Goal: Find specific page/section: Find specific page/section

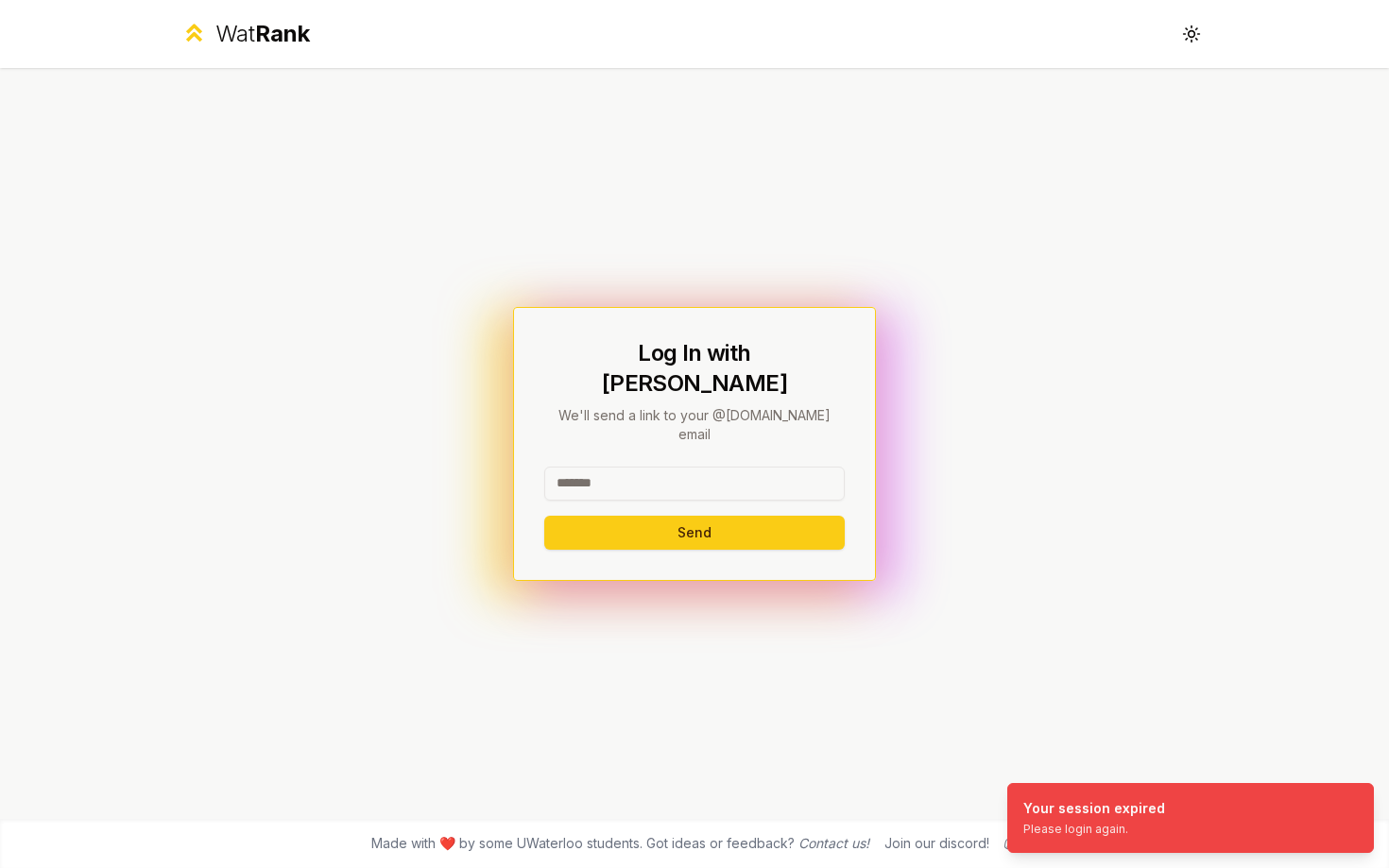
click at [782, 466] on input at bounding box center [694, 483] width 301 height 34
type input "******"
click at [545, 515] on button "Send" at bounding box center [694, 532] width 301 height 34
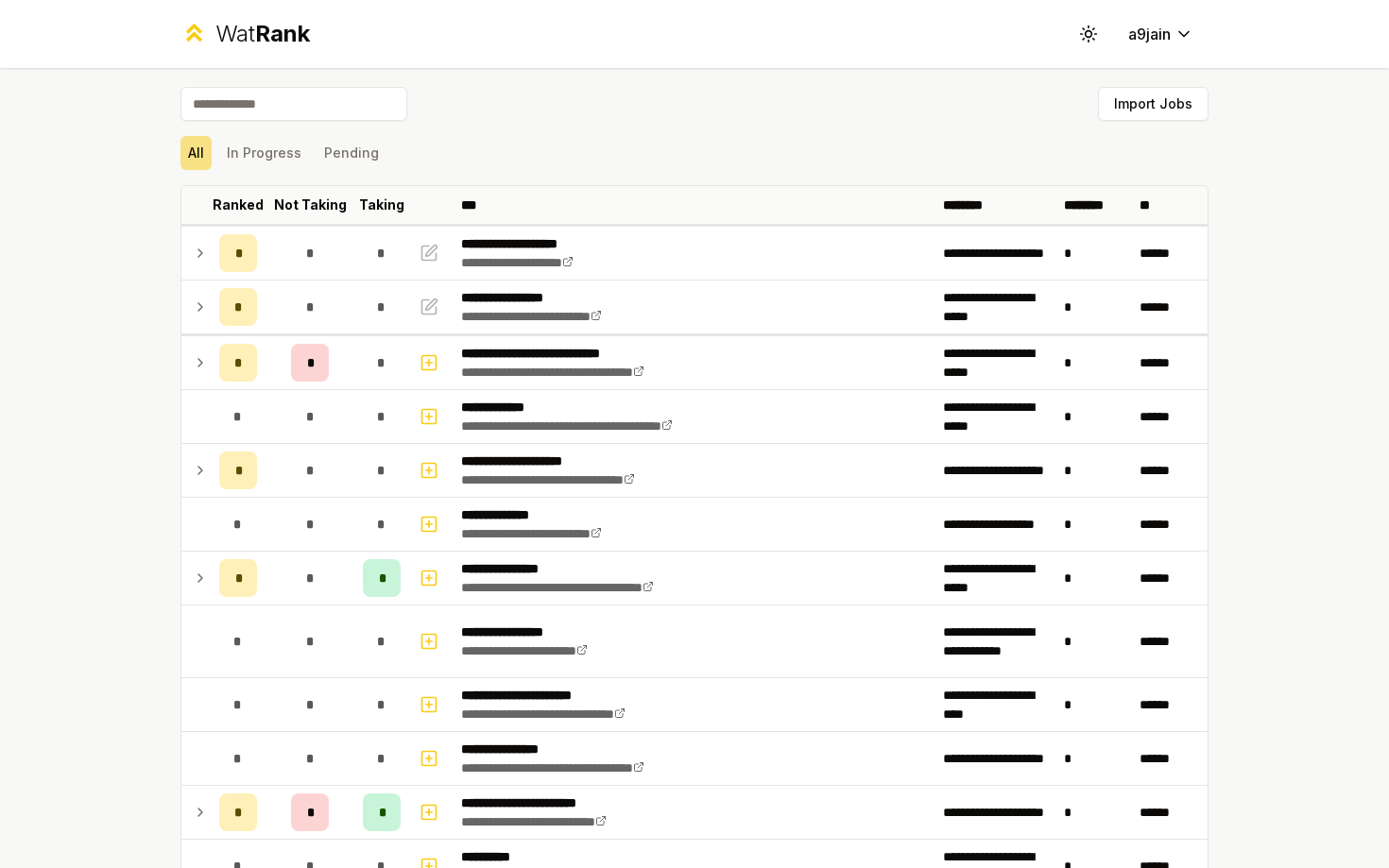
scroll to position [963, 0]
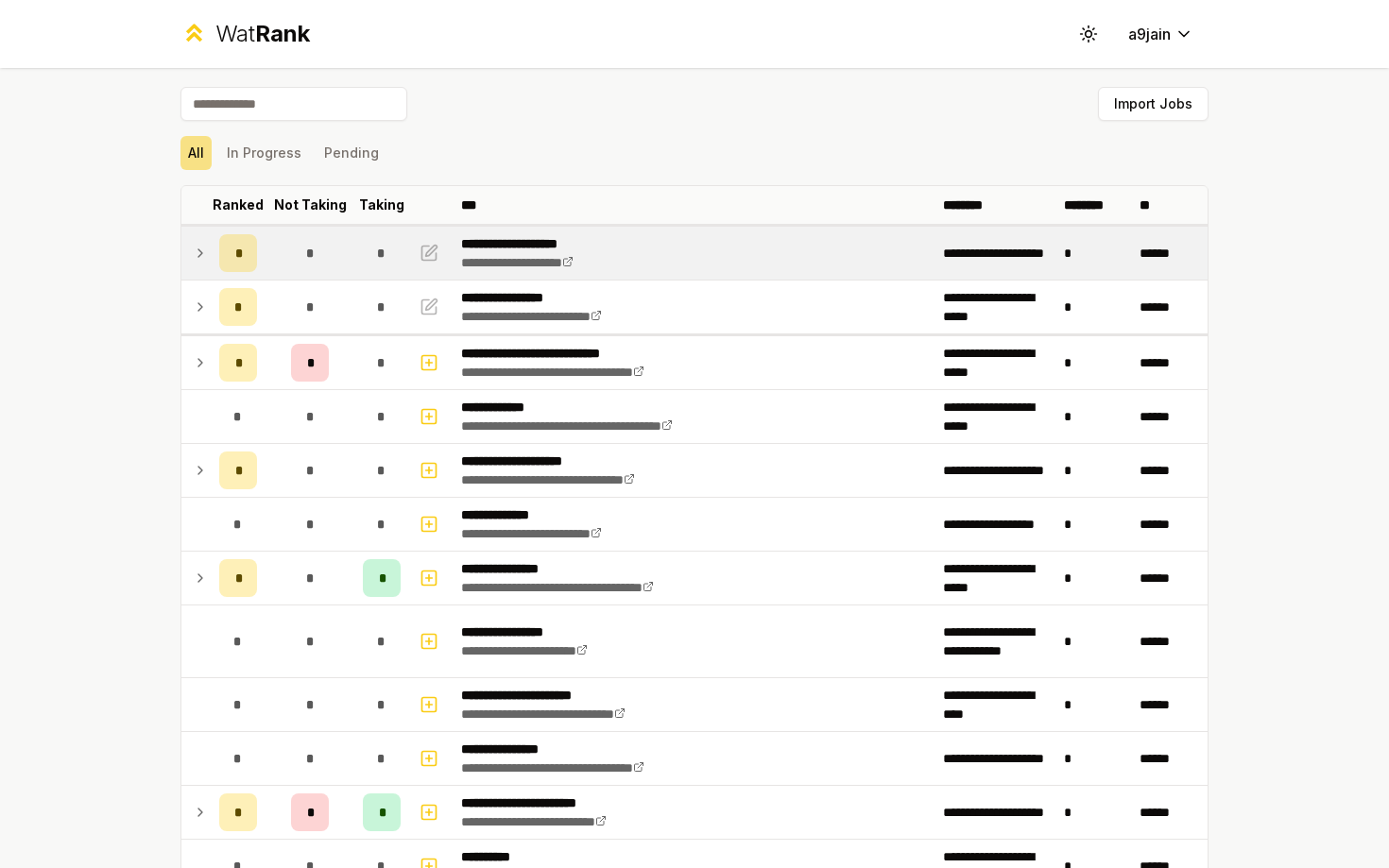
click at [200, 252] on icon at bounding box center [200, 253] width 15 height 23
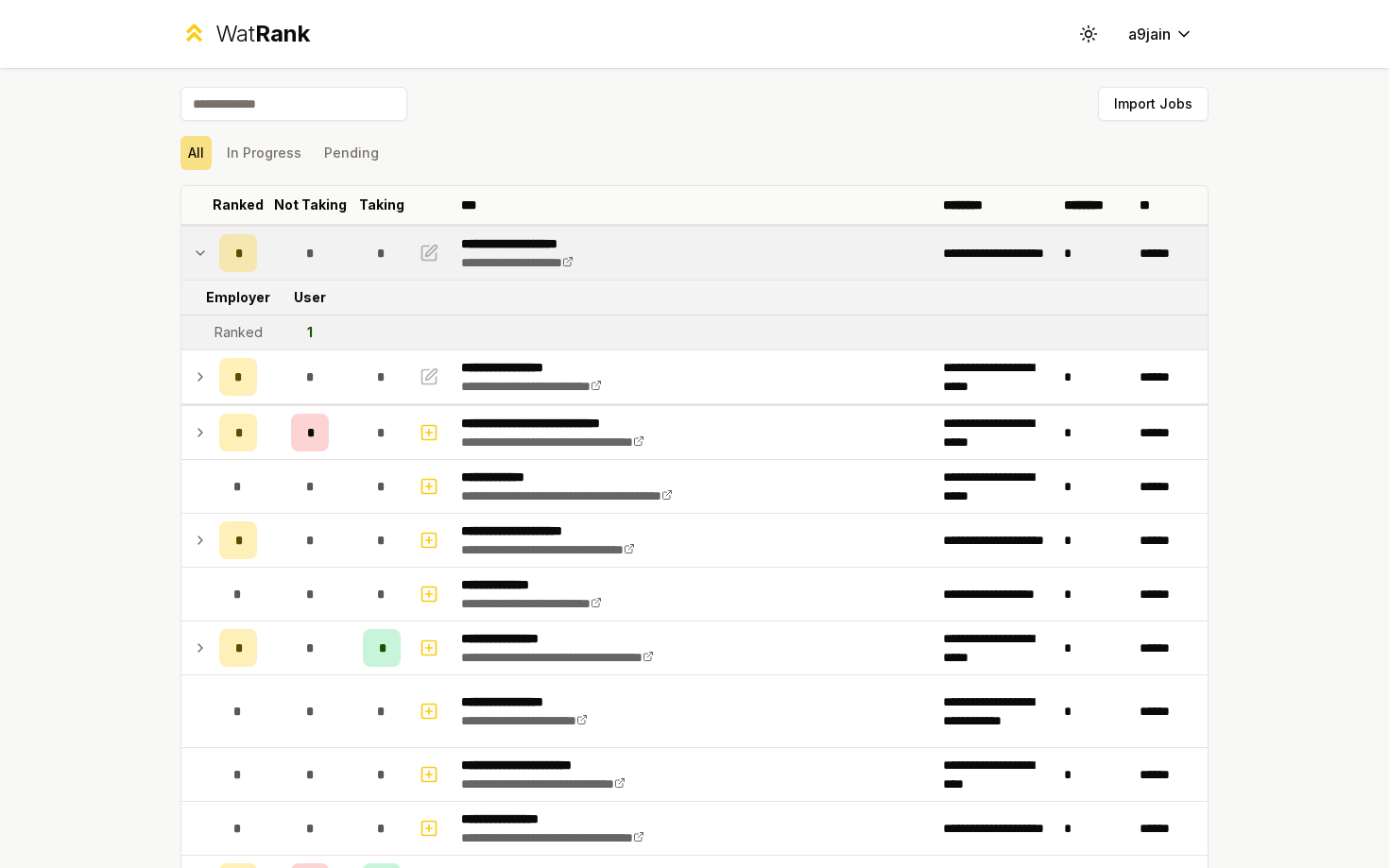
click at [200, 252] on icon at bounding box center [200, 253] width 15 height 23
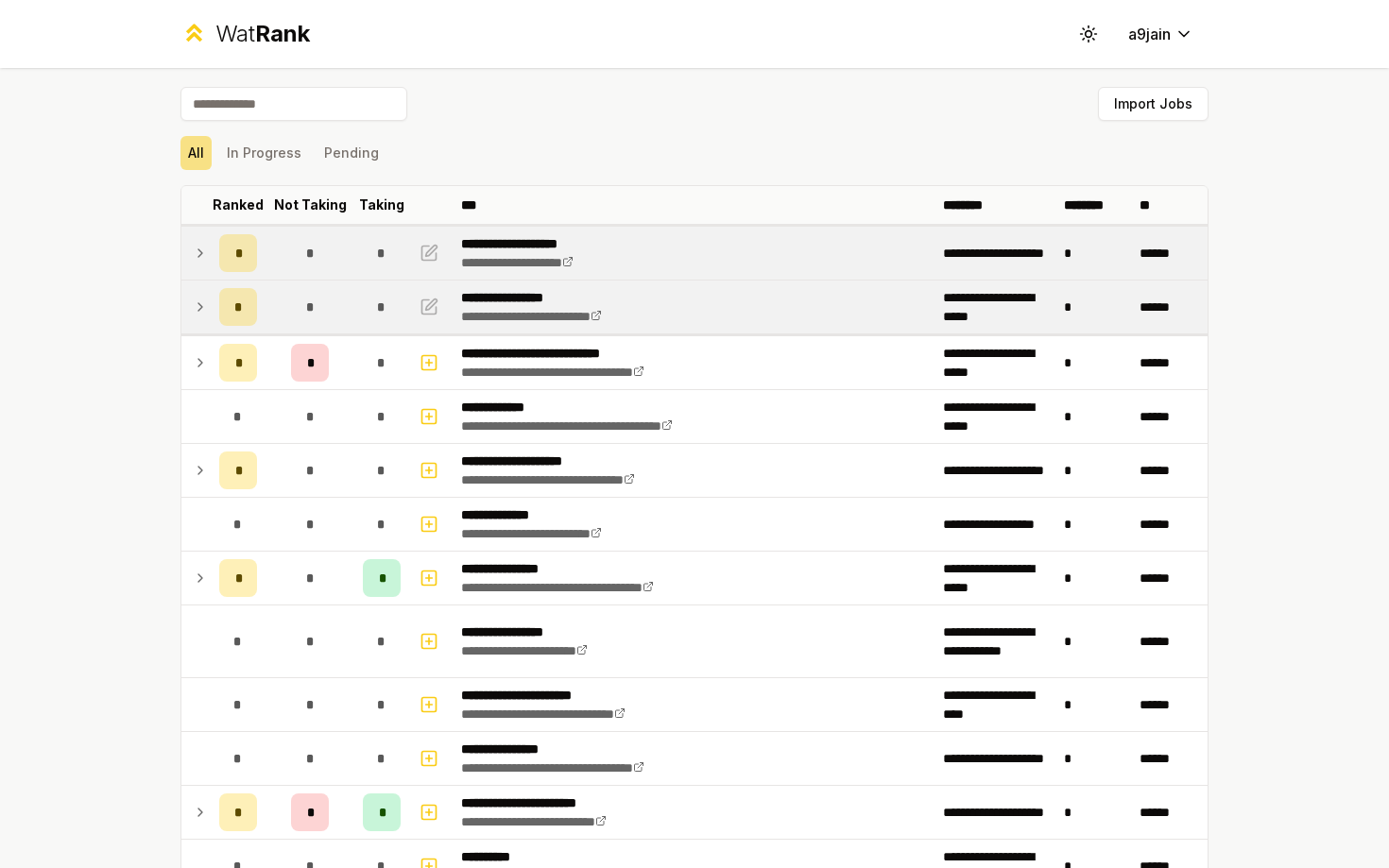
click at [200, 301] on icon at bounding box center [200, 307] width 15 height 23
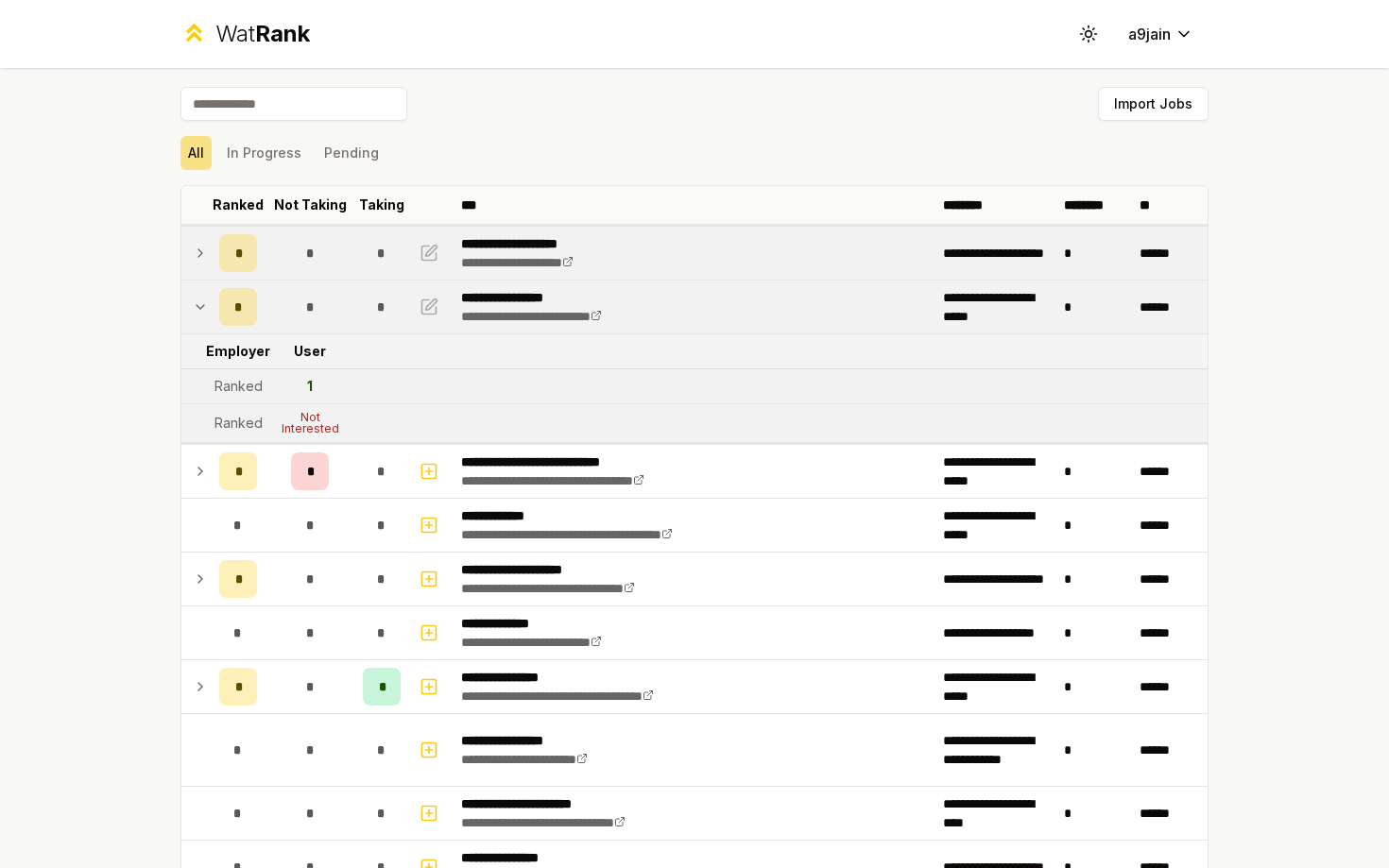
click at [200, 301] on icon at bounding box center [200, 307] width 15 height 23
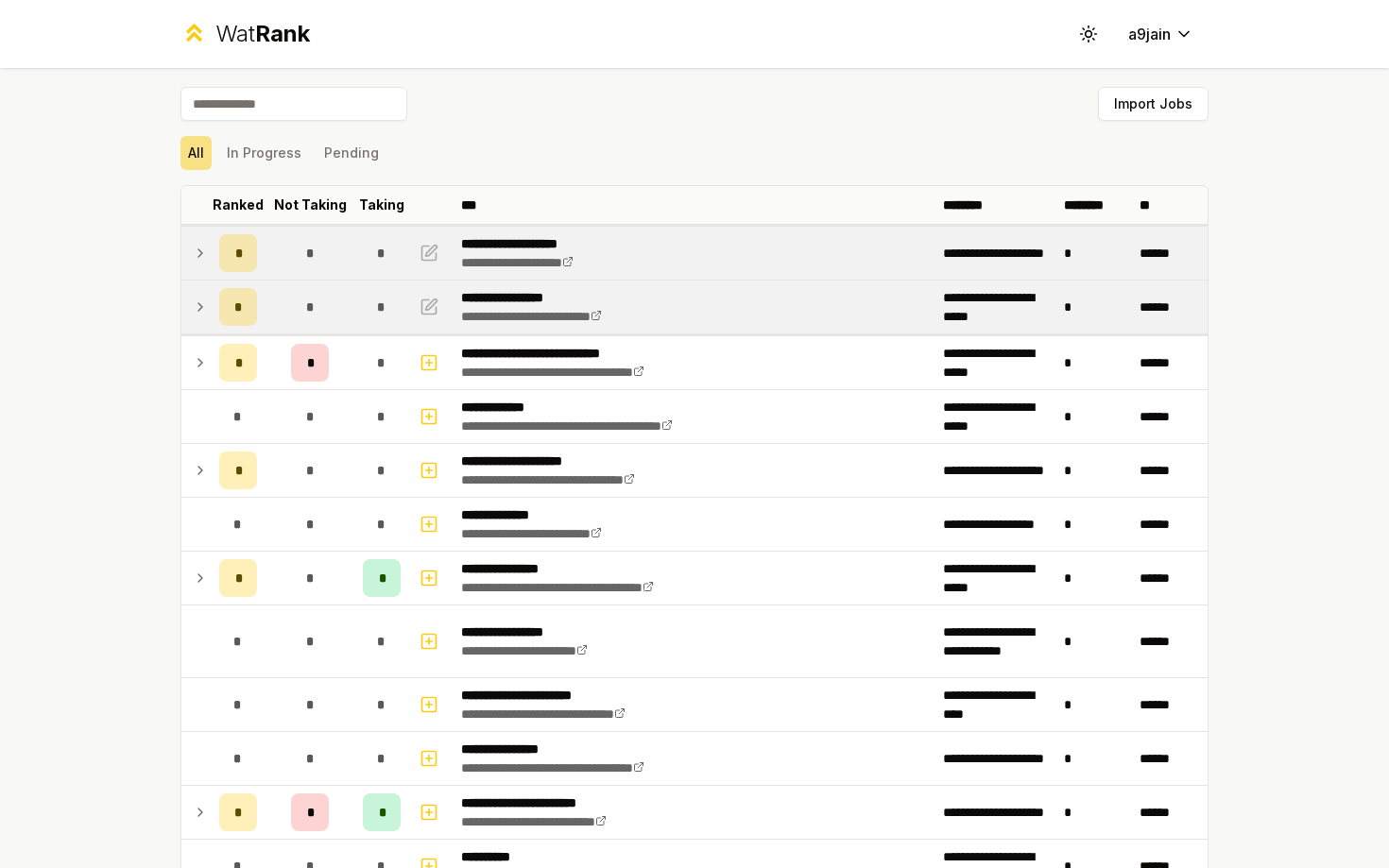
click at [205, 312] on icon at bounding box center [200, 307] width 15 height 23
